Goal: Task Accomplishment & Management: Manage account settings

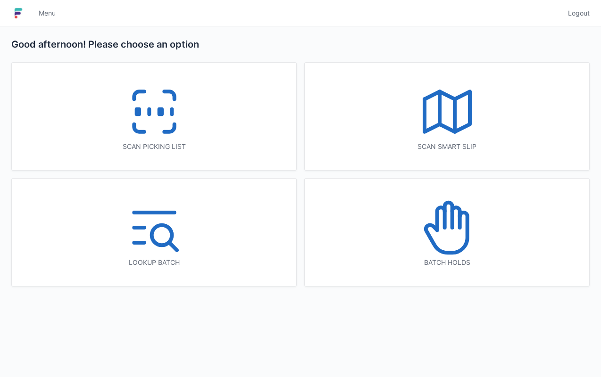
click at [154, 137] on icon at bounding box center [154, 112] width 60 height 60
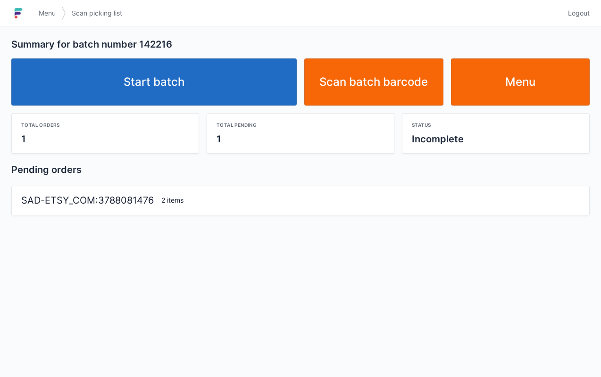
click at [188, 78] on link "Start batch" at bounding box center [153, 81] width 285 height 47
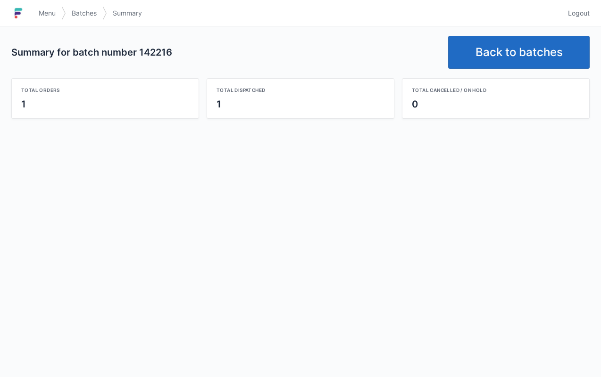
click at [490, 43] on link "Back to batches" at bounding box center [518, 52] width 141 height 33
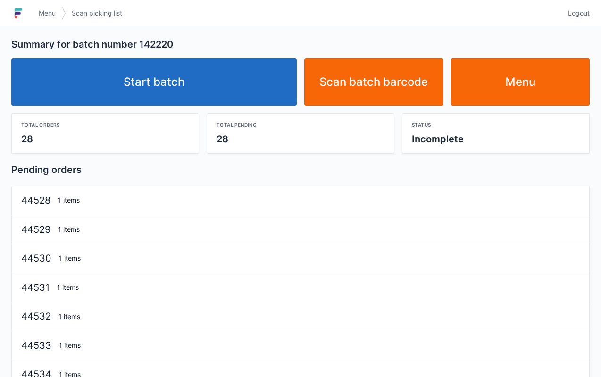
click at [212, 114] on div "Total pending 28" at bounding box center [300, 134] width 187 height 40
click at [193, 88] on link "Start batch" at bounding box center [153, 81] width 285 height 47
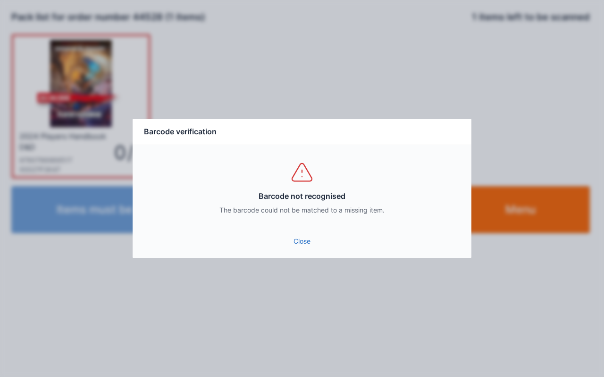
click at [299, 248] on link "Close" at bounding box center [301, 241] width 323 height 17
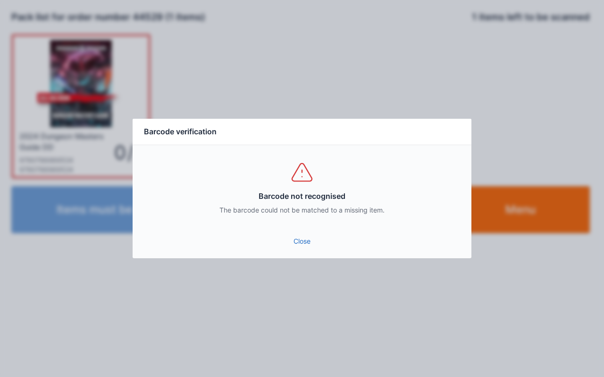
click at [301, 241] on link "Close" at bounding box center [301, 241] width 323 height 17
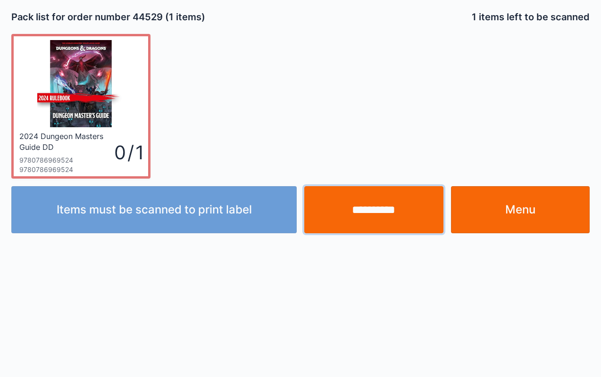
click at [384, 222] on input "**********" at bounding box center [373, 209] width 139 height 47
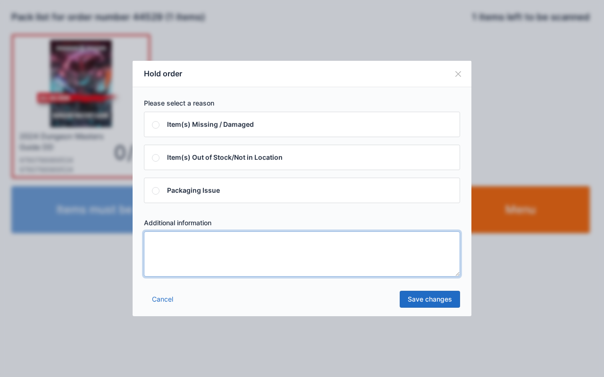
click at [200, 255] on textarea at bounding box center [302, 254] width 316 height 45
type textarea "****"
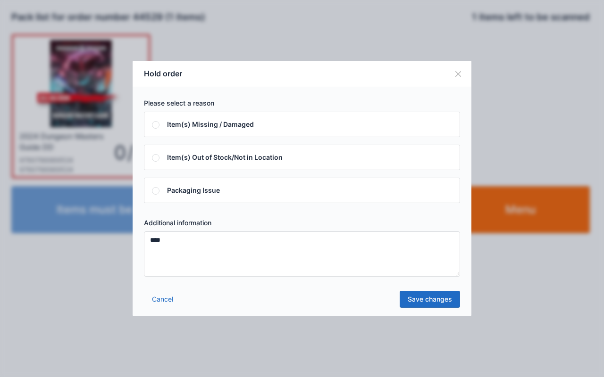
click at [435, 306] on link "Save changes" at bounding box center [429, 299] width 60 height 17
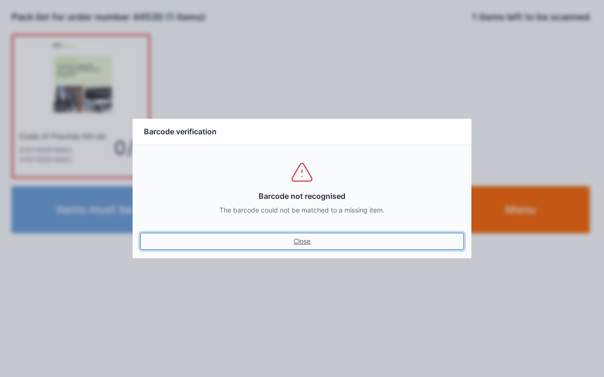
click at [311, 241] on link "Close" at bounding box center [301, 241] width 323 height 17
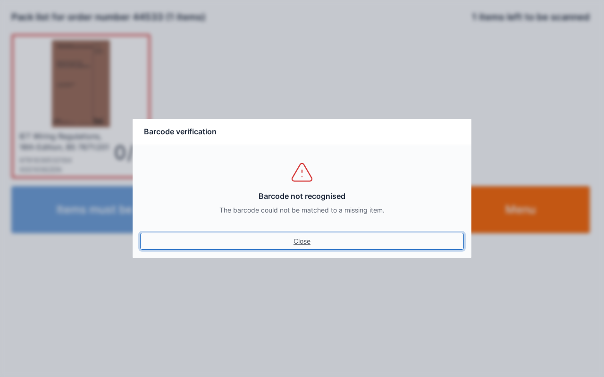
click at [298, 247] on link "Close" at bounding box center [301, 241] width 323 height 17
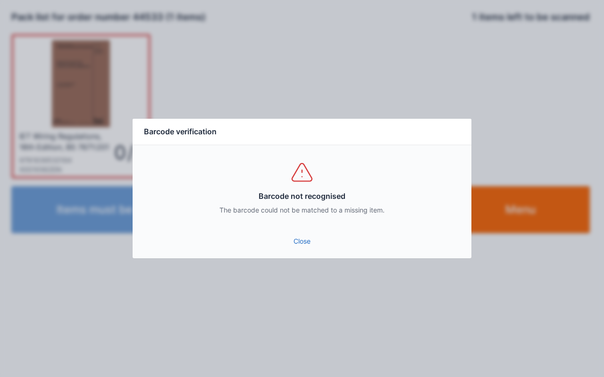
click at [317, 243] on link "Close" at bounding box center [301, 241] width 323 height 17
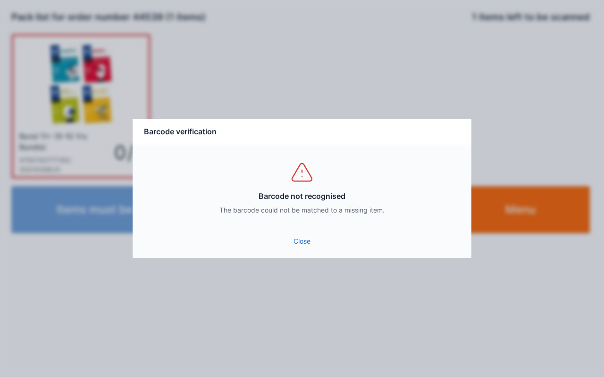
click at [289, 242] on link "Close" at bounding box center [301, 241] width 323 height 17
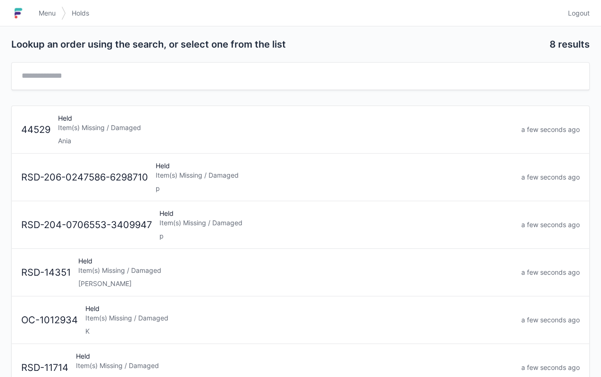
click at [124, 136] on div "Ania" at bounding box center [285, 140] width 455 height 9
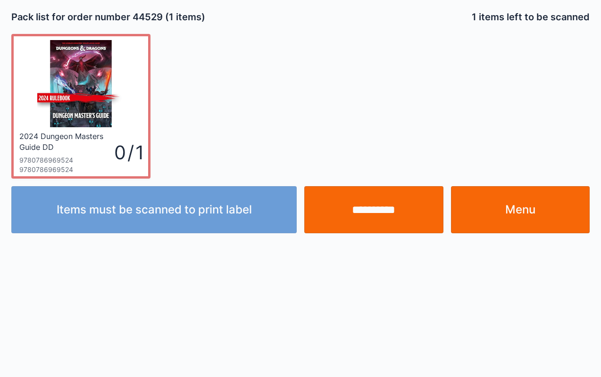
click at [516, 209] on link "Menu" at bounding box center [520, 209] width 139 height 47
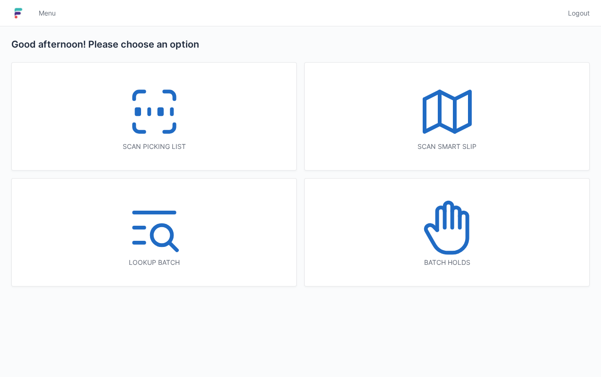
click at [154, 108] on icon at bounding box center [154, 112] width 60 height 60
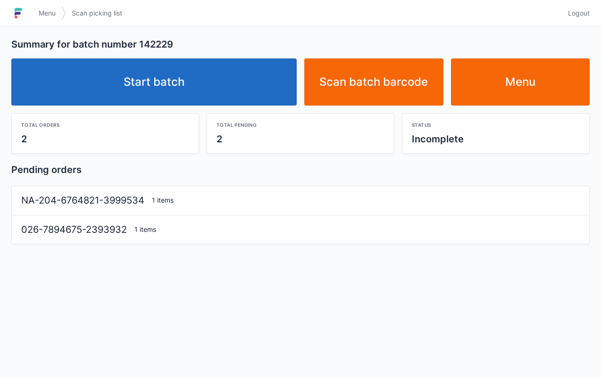
click at [174, 105] on link "Start batch" at bounding box center [153, 81] width 285 height 47
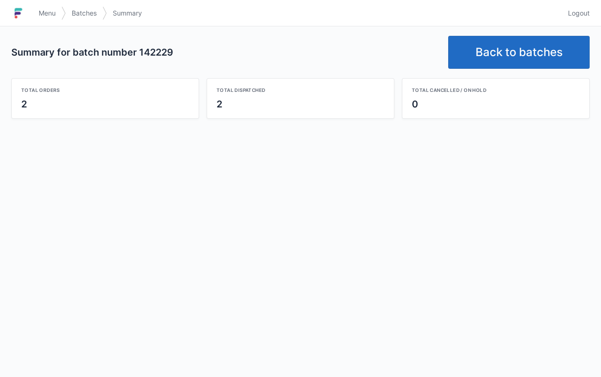
click at [40, 16] on span "Menu" at bounding box center [47, 12] width 17 height 9
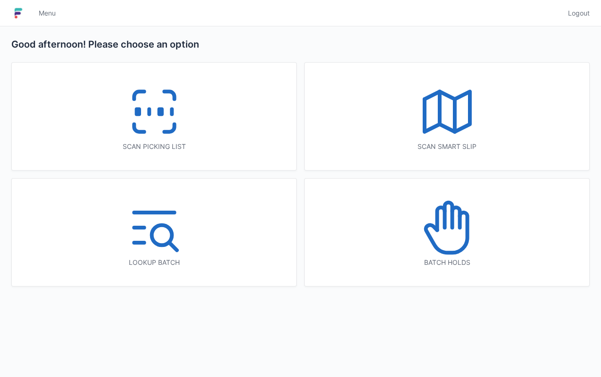
click at [459, 238] on icon at bounding box center [447, 228] width 60 height 60
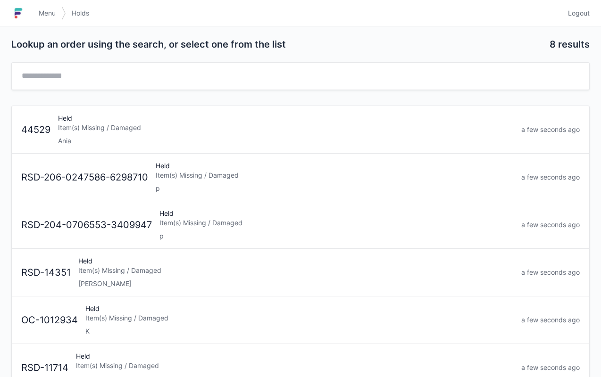
click at [126, 133] on div "Held Item(s) Missing / Damaged Ania" at bounding box center [285, 130] width 463 height 32
